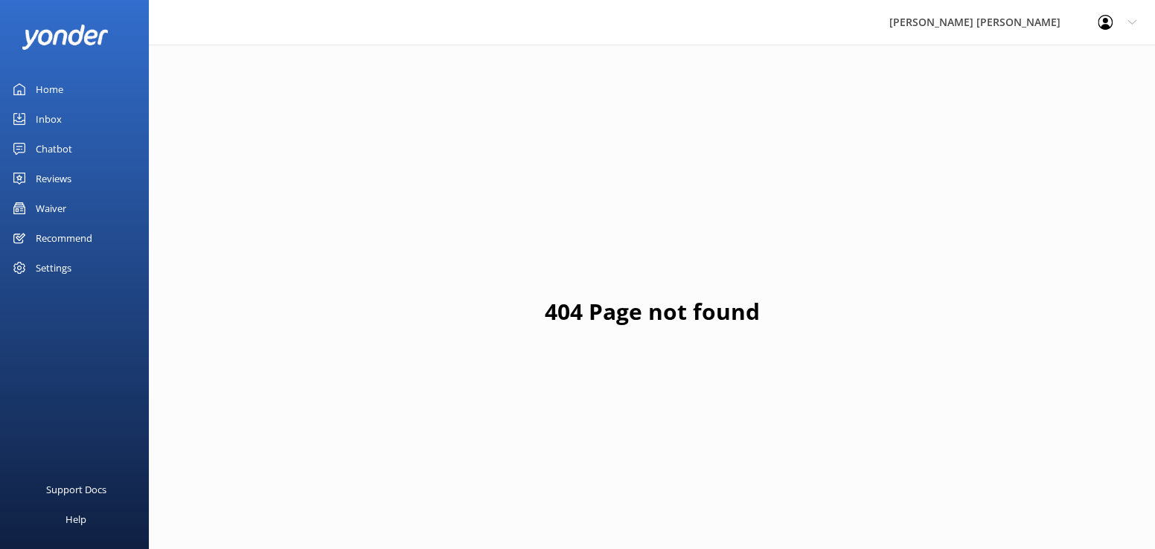
click at [51, 118] on div "Inbox" at bounding box center [49, 119] width 26 height 30
